Goal: Find contact information: Find contact information

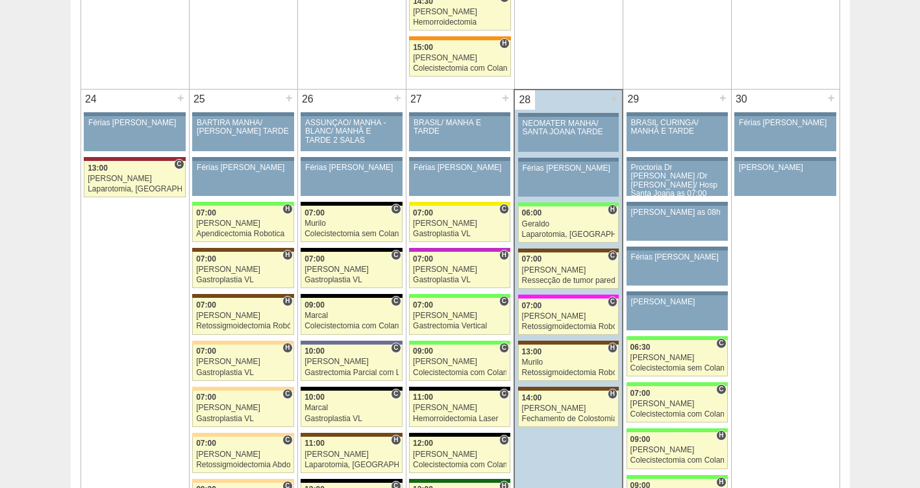
scroll to position [2848, 0]
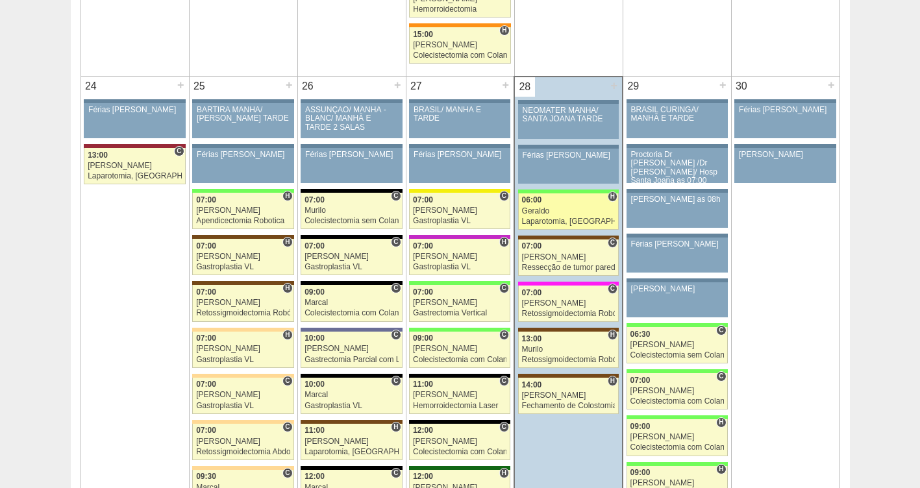
click at [535, 211] on div "Geraldo" at bounding box center [569, 211] width 94 height 8
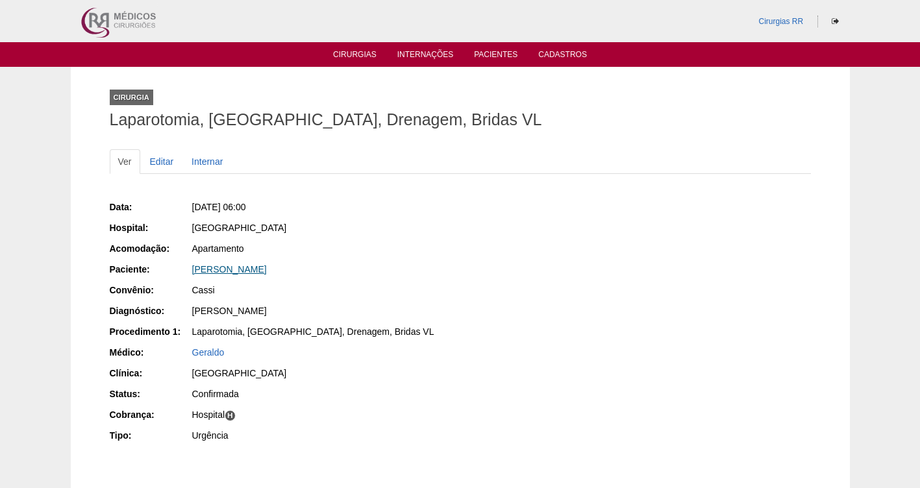
click at [232, 273] on link "Juliana Ferreira dos Santos" at bounding box center [229, 269] width 75 height 10
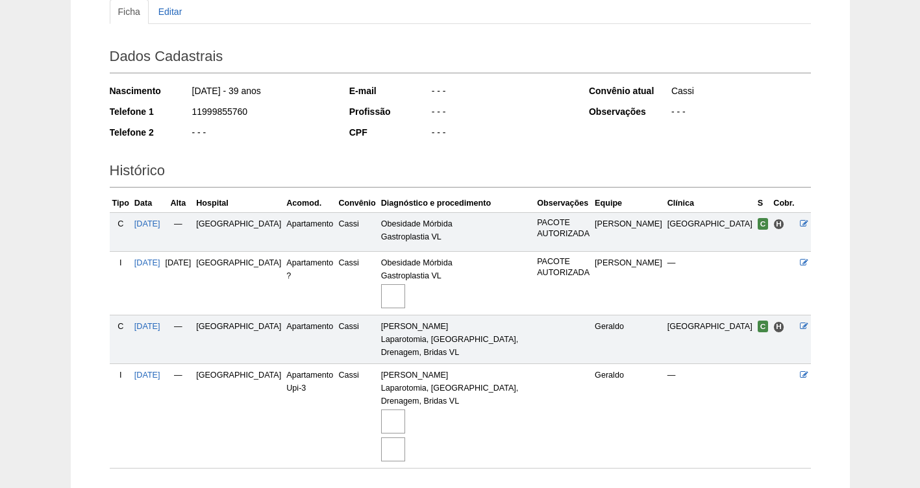
scroll to position [216, 0]
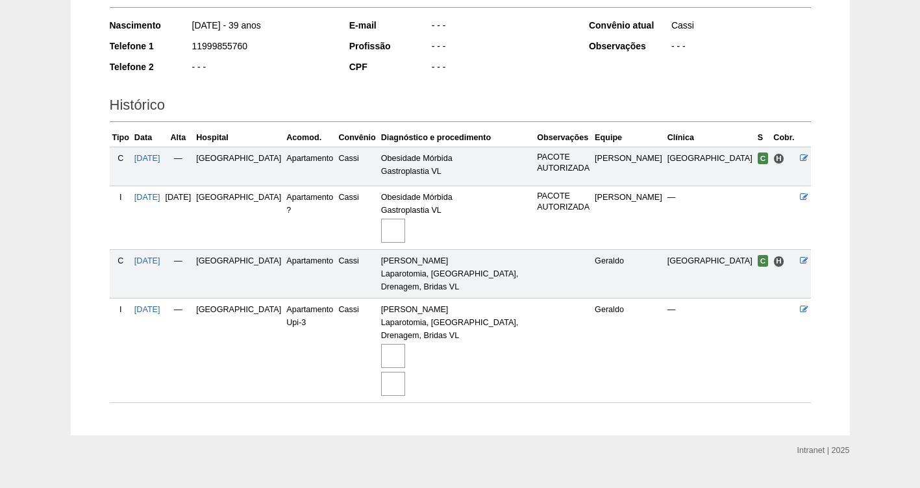
click at [400, 344] on img at bounding box center [393, 356] width 24 height 24
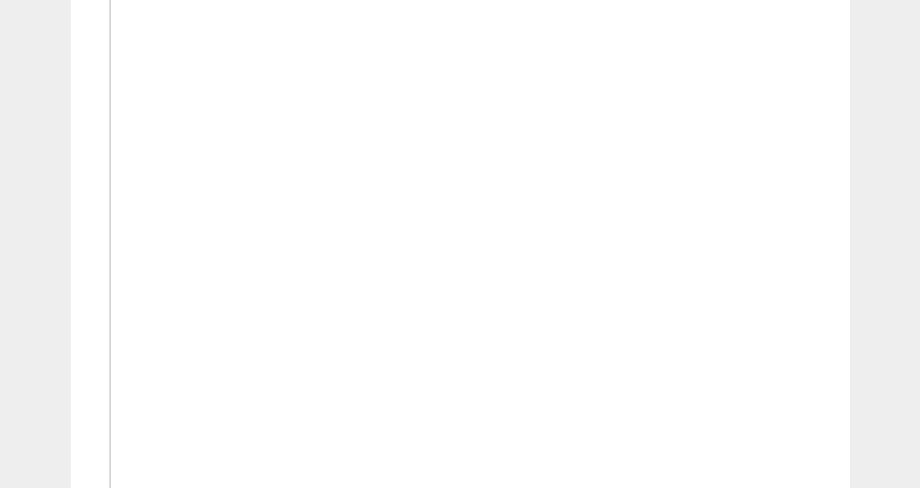
scroll to position [961, 0]
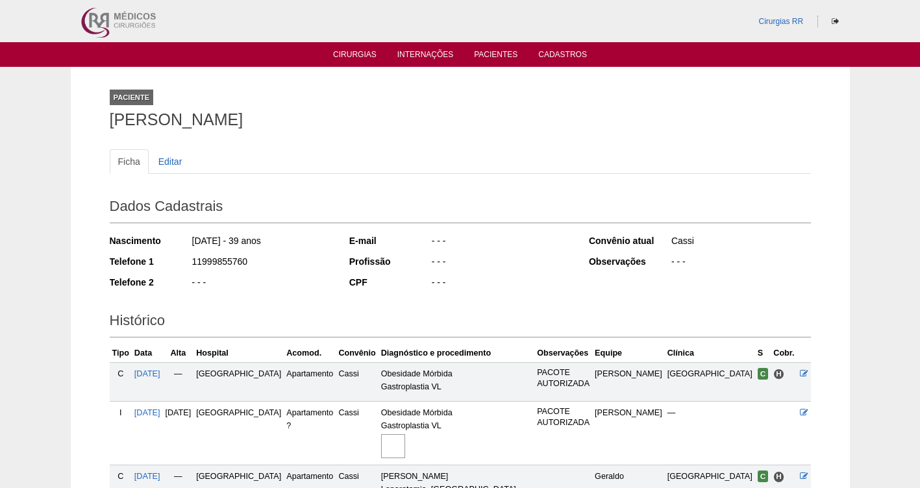
scroll to position [216, 0]
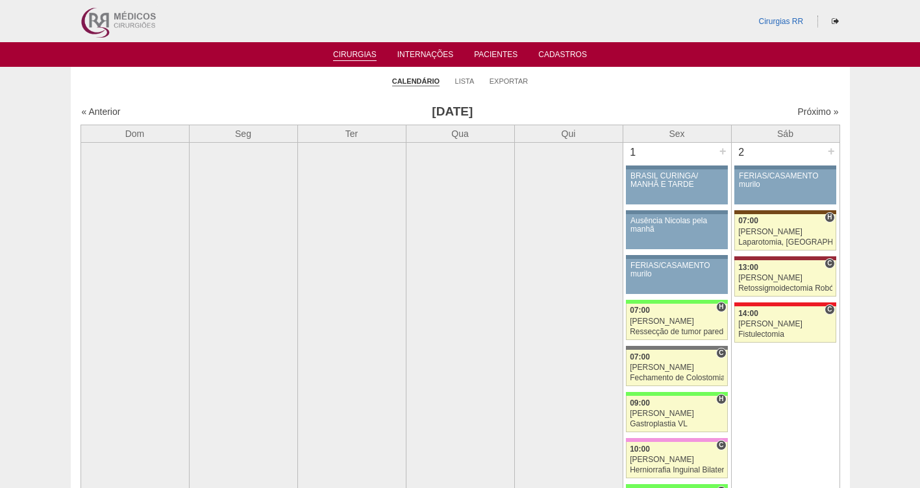
scroll to position [2848, 0]
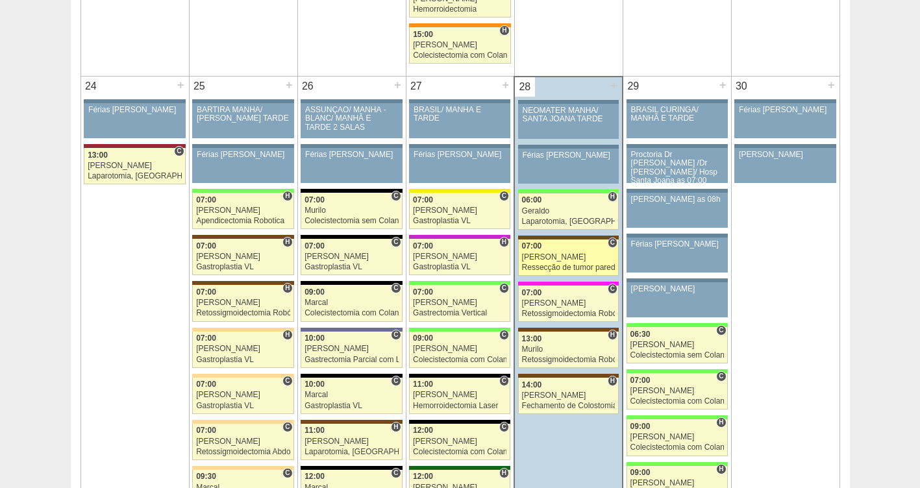
click at [552, 258] on div "Luiz Guilherme" at bounding box center [569, 257] width 94 height 8
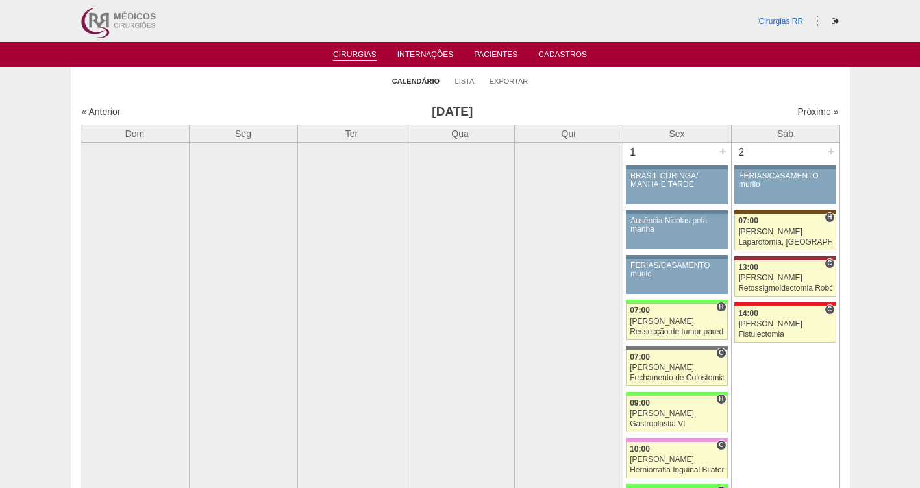
scroll to position [2848, 0]
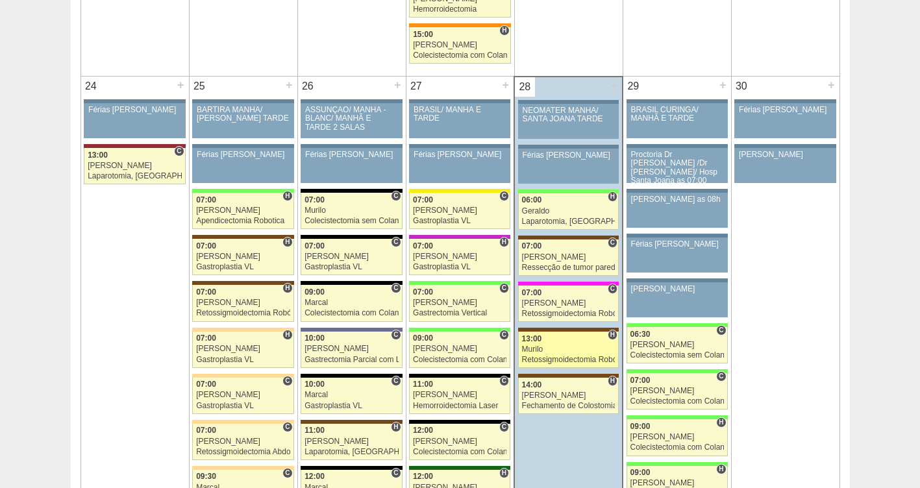
click at [569, 349] on div "Murilo" at bounding box center [569, 349] width 94 height 8
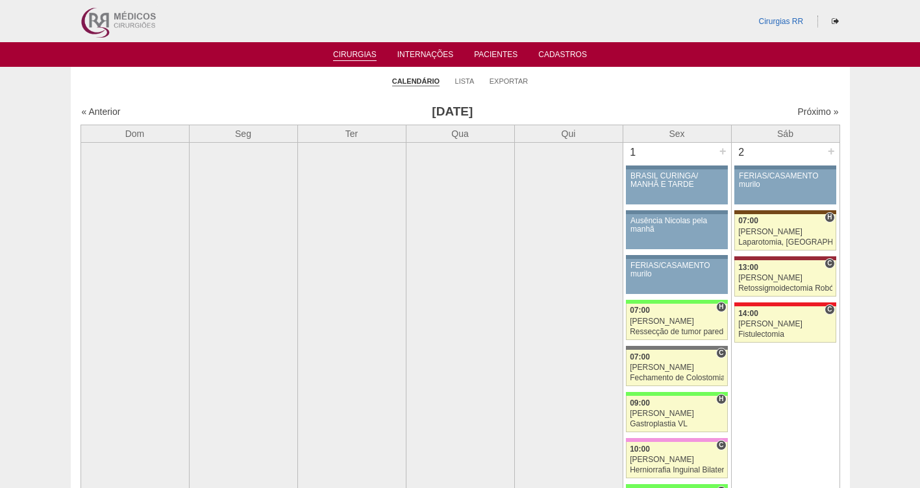
scroll to position [2848, 0]
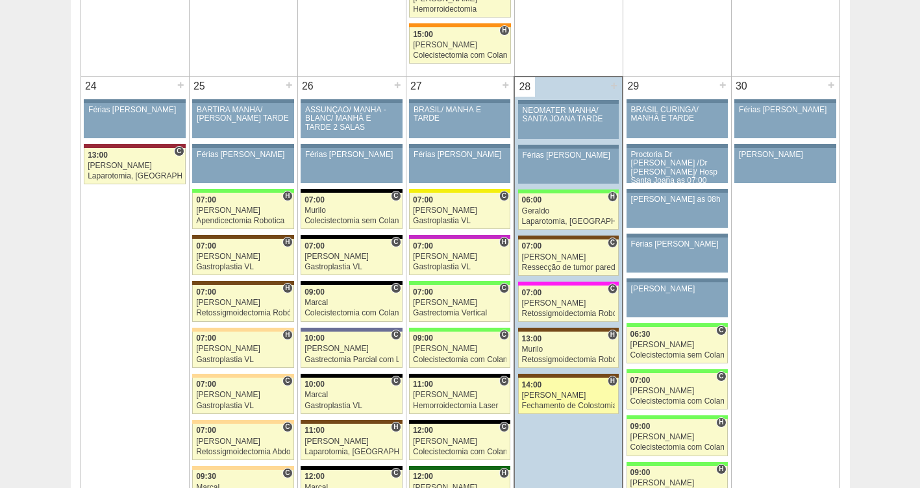
click at [548, 395] on div "Luiz Guilherme" at bounding box center [569, 396] width 94 height 8
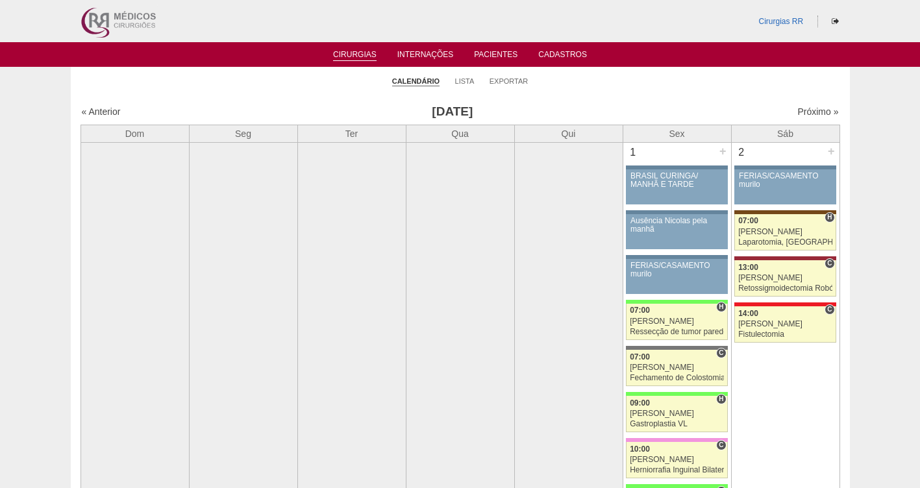
scroll to position [2848, 0]
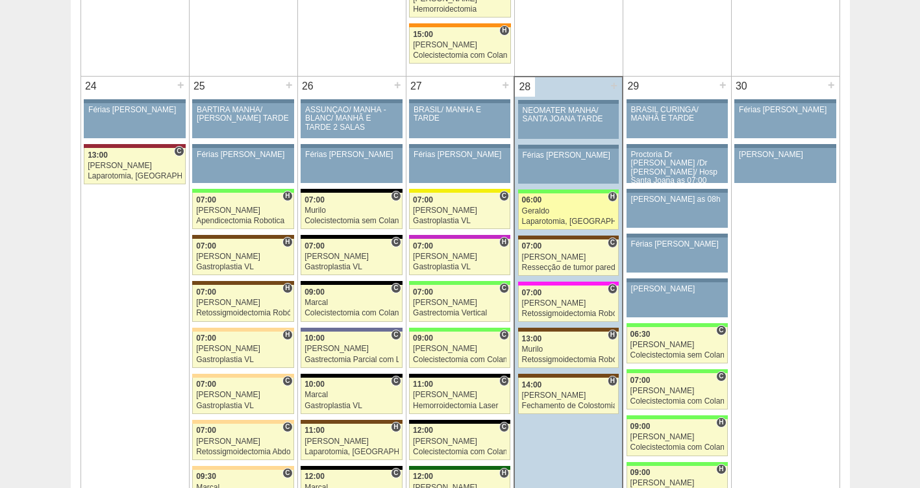
click at [575, 208] on div "Geraldo" at bounding box center [569, 211] width 94 height 8
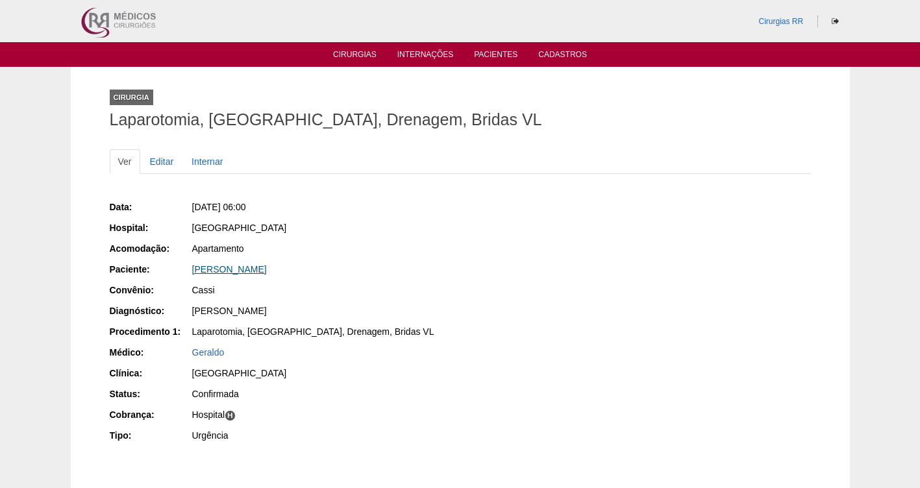
click at [227, 270] on link "Juliana Ferreira dos Santos" at bounding box center [229, 269] width 75 height 10
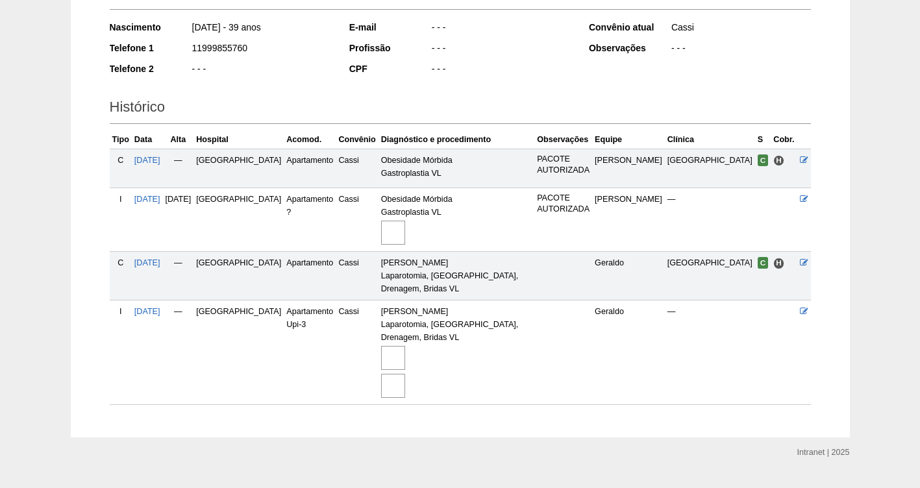
scroll to position [210, 0]
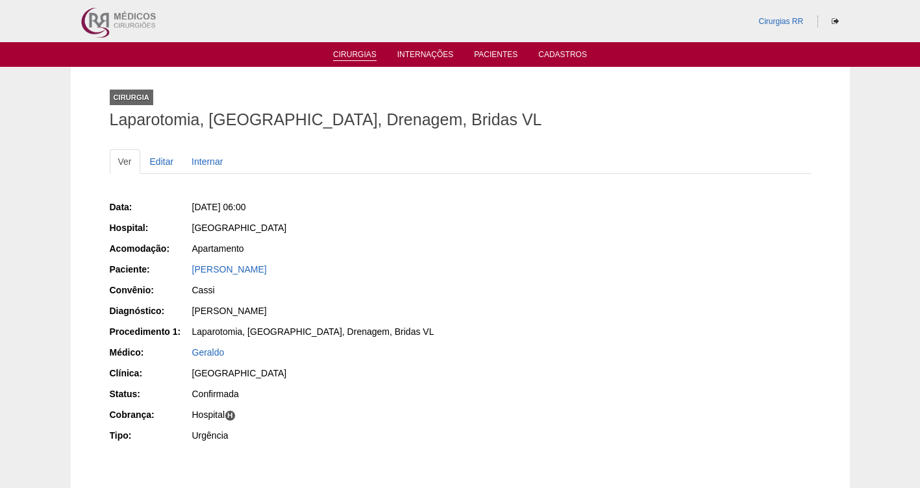
click at [358, 55] on link "Cirurgias" at bounding box center [355, 55] width 44 height 11
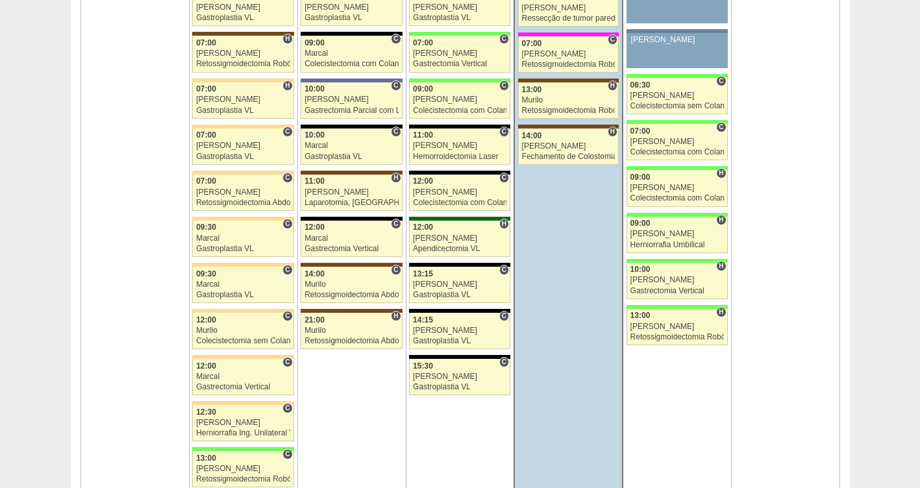
scroll to position [3104, 0]
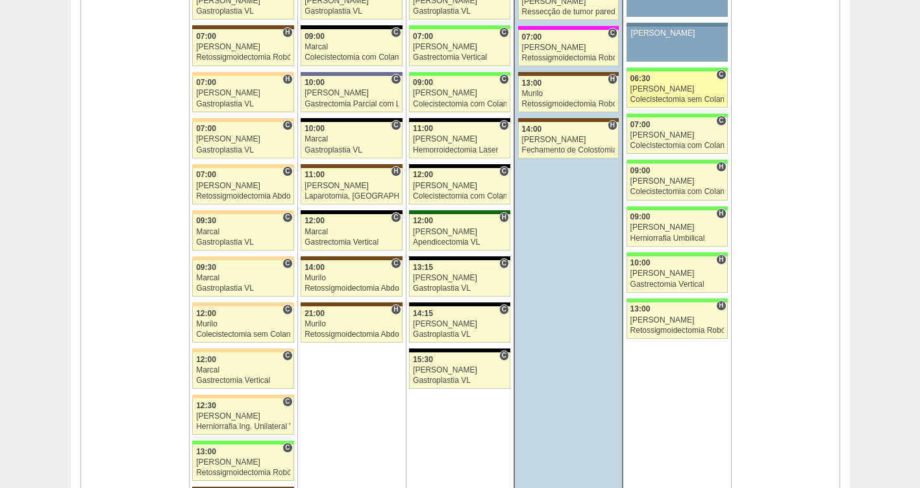
click at [647, 86] on div "[PERSON_NAME]" at bounding box center [678, 89] width 94 height 8
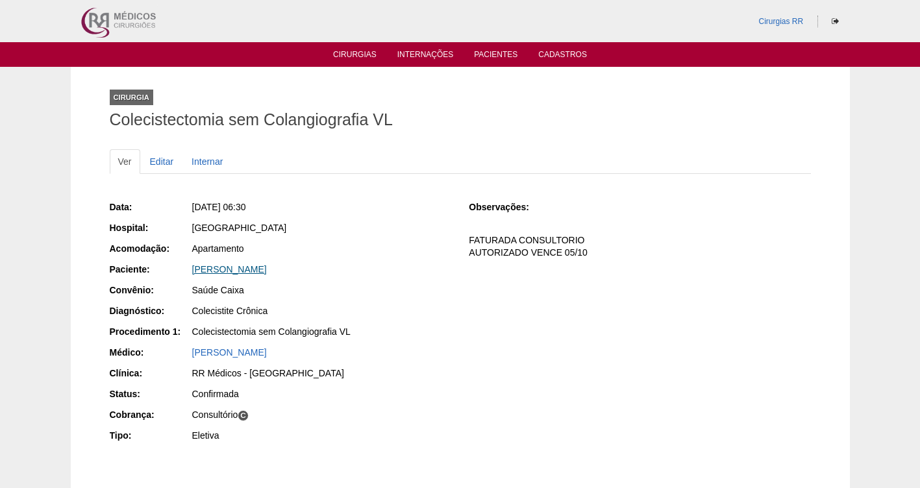
click at [255, 269] on link "[PERSON_NAME]" at bounding box center [229, 269] width 75 height 10
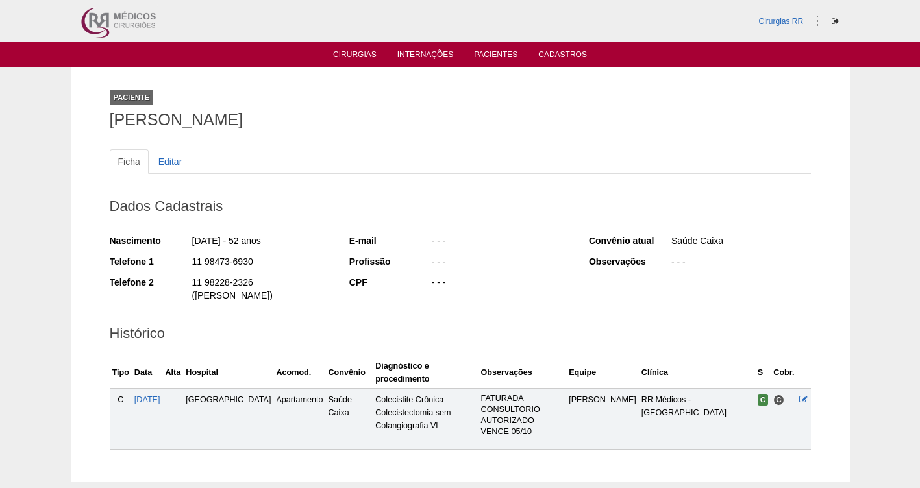
drag, startPoint x: 264, startPoint y: 257, endPoint x: 190, endPoint y: 260, distance: 74.1
click at [190, 260] on div "Telefone 1 11 98473-6930" at bounding box center [221, 263] width 222 height 16
copy div "11 98473-6930"
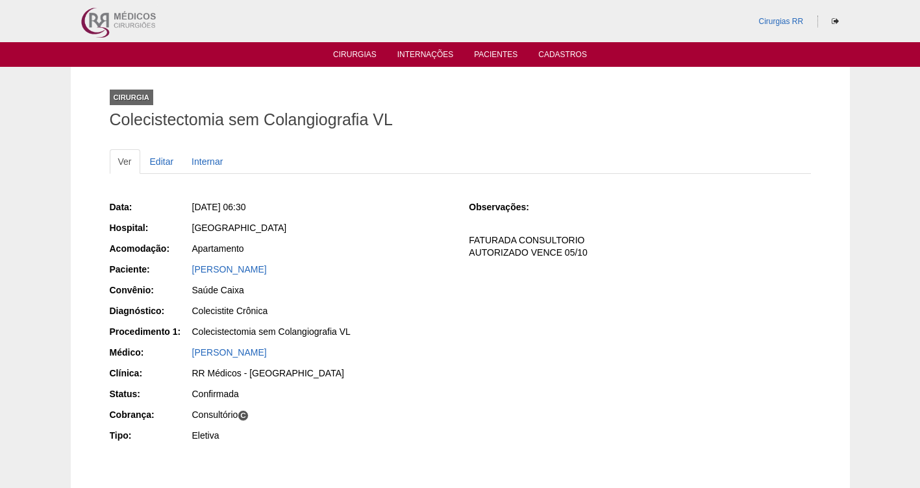
drag, startPoint x: 340, startPoint y: 270, endPoint x: 179, endPoint y: 262, distance: 161.9
click at [179, 263] on div "Paciente: LUCIANA FERREIRA CASIMIRO" at bounding box center [281, 271] width 342 height 16
copy div "Paciente: LUCIANA FERREIRA CASIMIRO"
